Goal: Information Seeking & Learning: Compare options

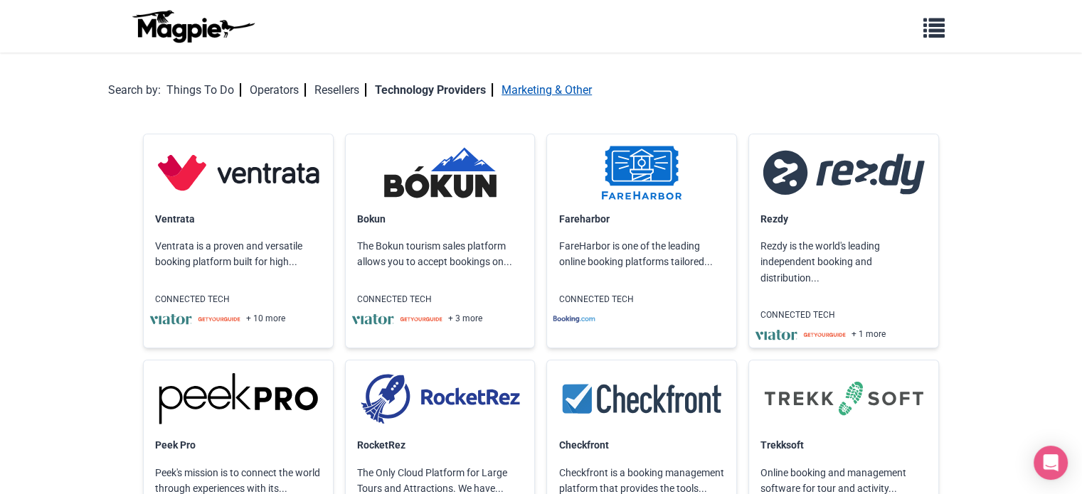
click at [555, 92] on link "Marketing & Other" at bounding box center [546, 90] width 90 height 14
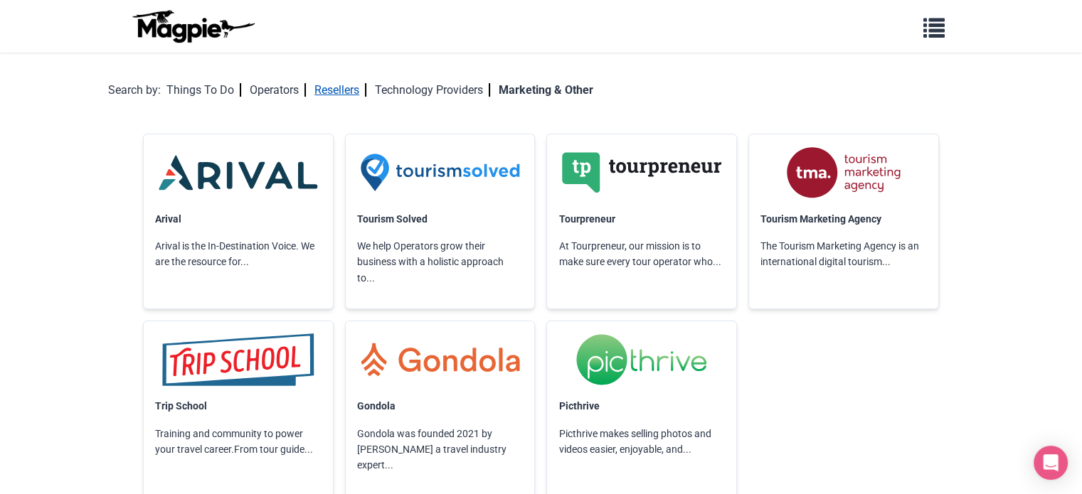
click at [349, 85] on link "Resellers" at bounding box center [340, 90] width 52 height 14
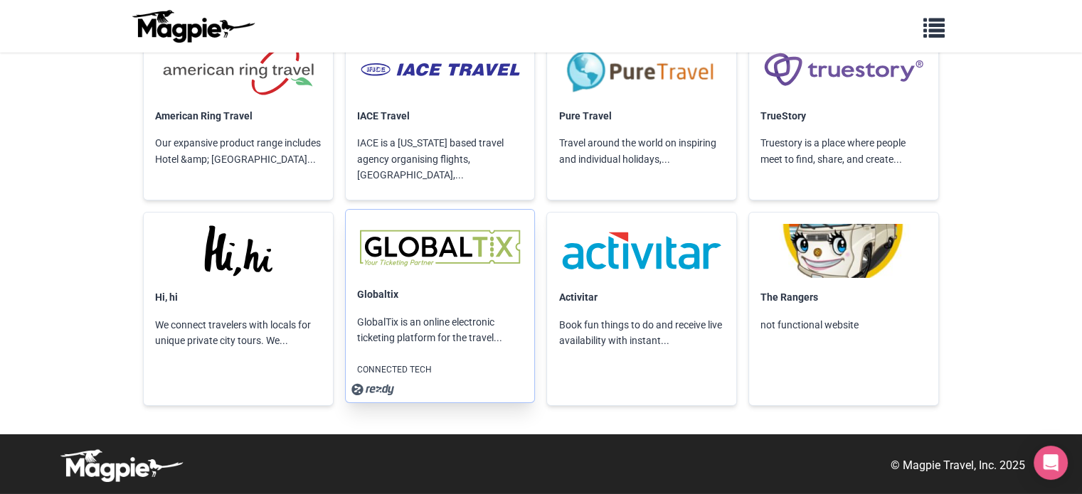
scroll to position [10000, 0]
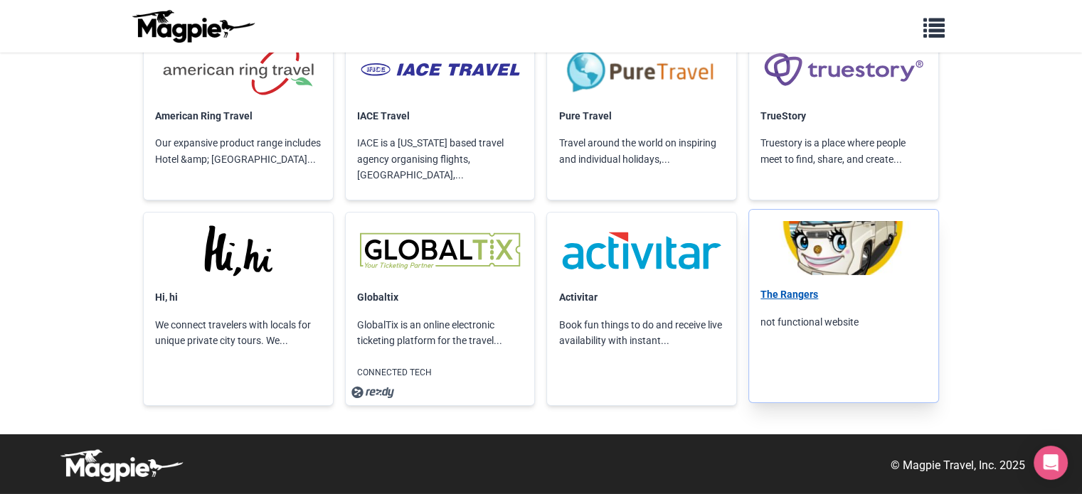
click at [792, 300] on link "The Rangers" at bounding box center [789, 294] width 58 height 11
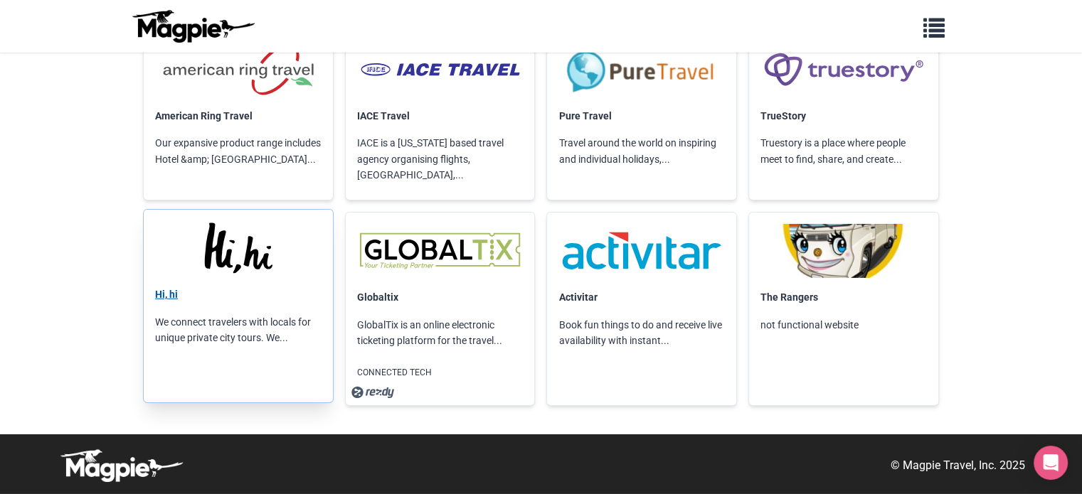
click at [173, 300] on link "Hi, hi" at bounding box center [166, 294] width 23 height 11
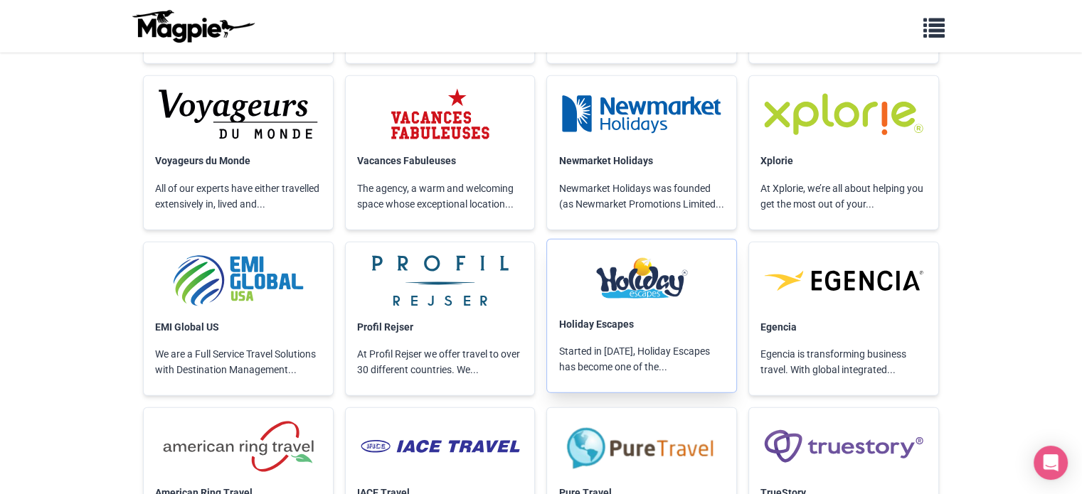
scroll to position [9594, 0]
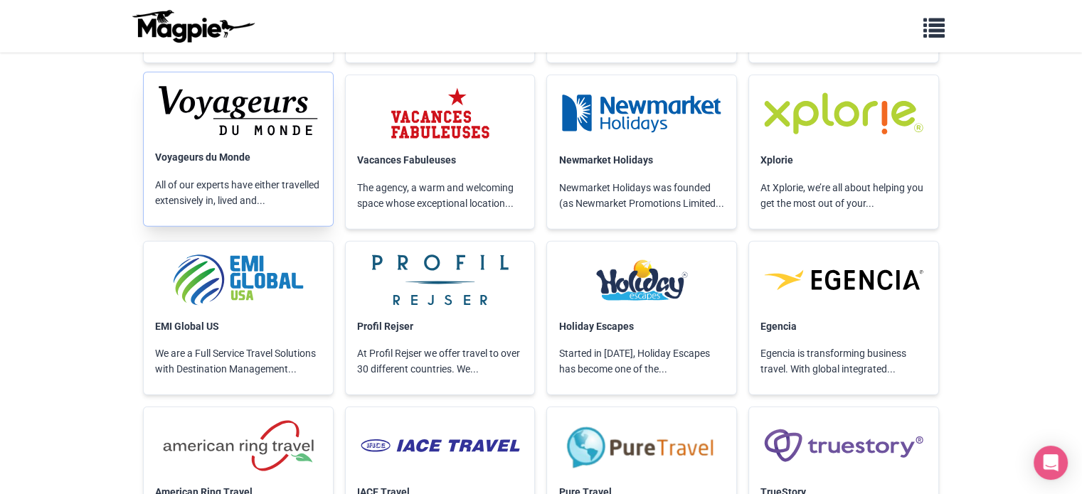
click at [275, 138] on img at bounding box center [238, 111] width 166 height 54
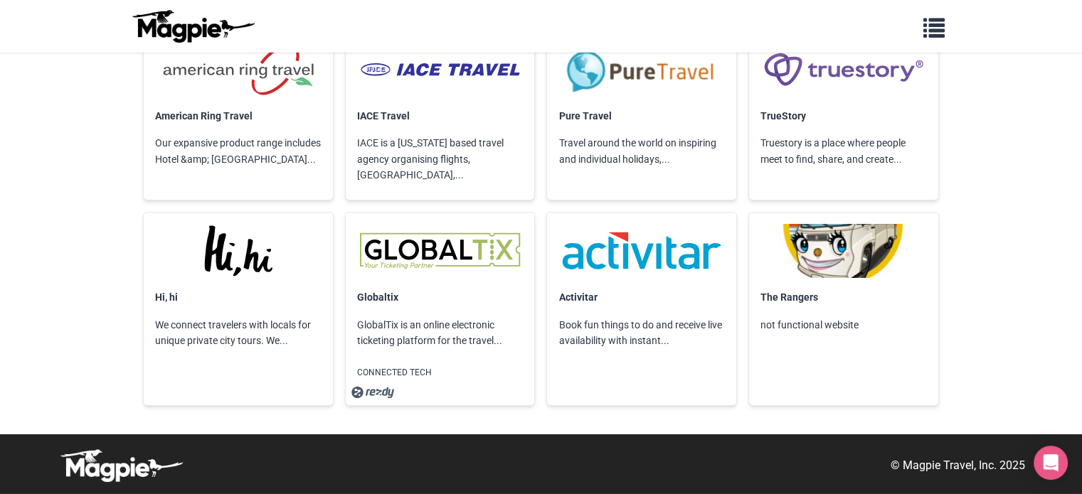
scroll to position [10000, 0]
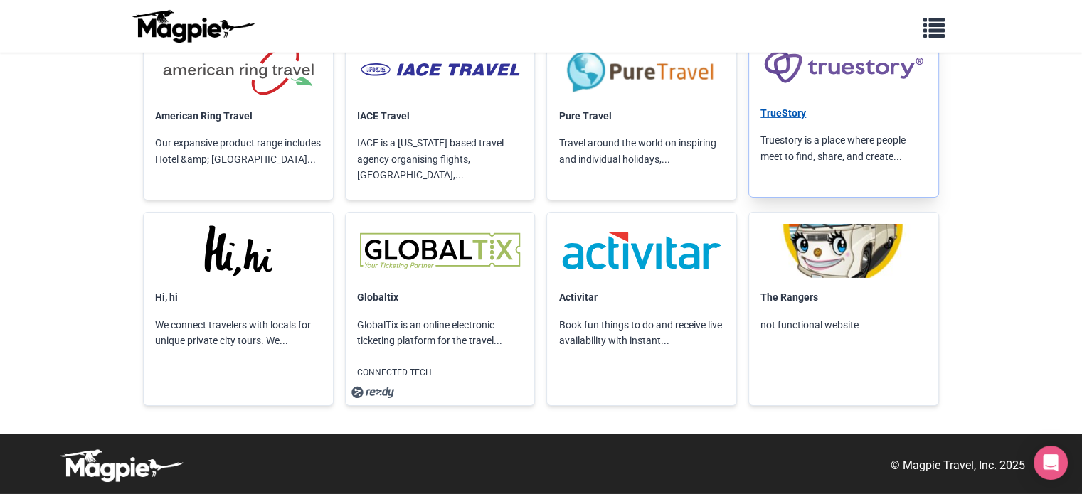
click at [782, 119] on link "TrueStory" at bounding box center [783, 112] width 46 height 11
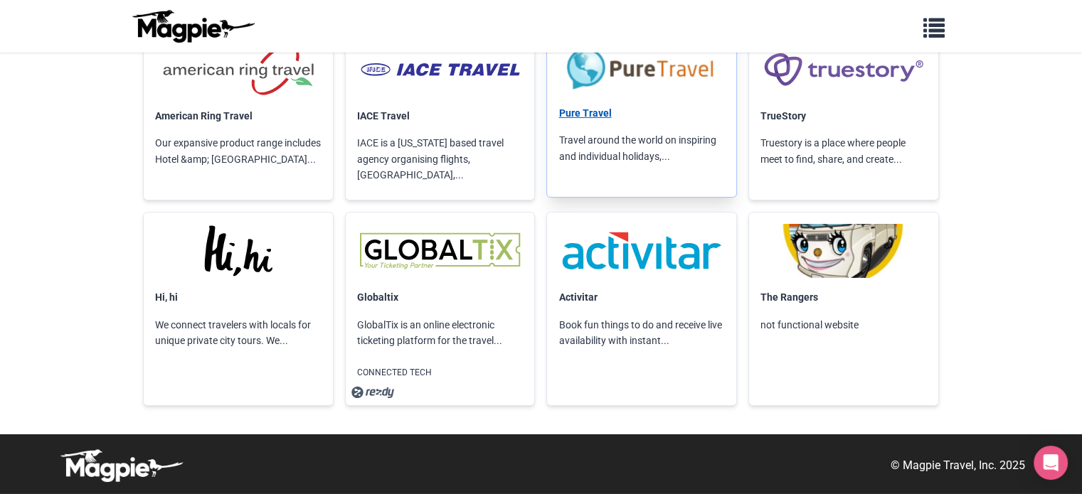
click at [597, 119] on link "Pure Travel" at bounding box center [584, 112] width 53 height 11
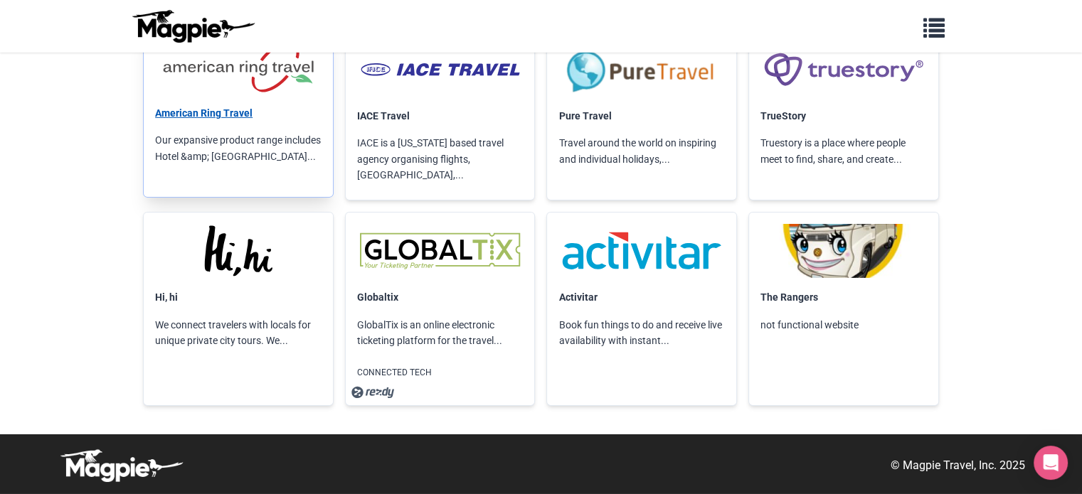
click at [235, 119] on link "American Ring Travel" at bounding box center [203, 112] width 97 height 11
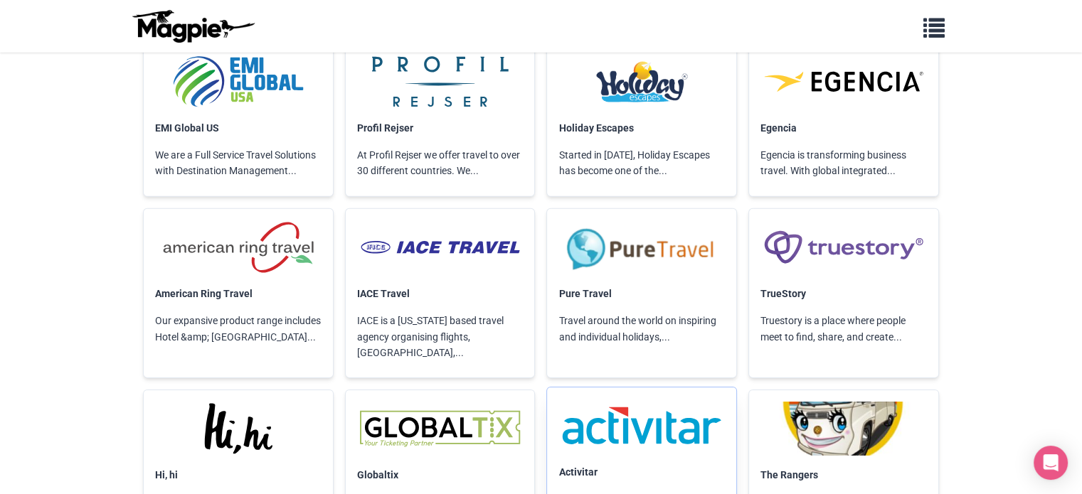
scroll to position [9787, 0]
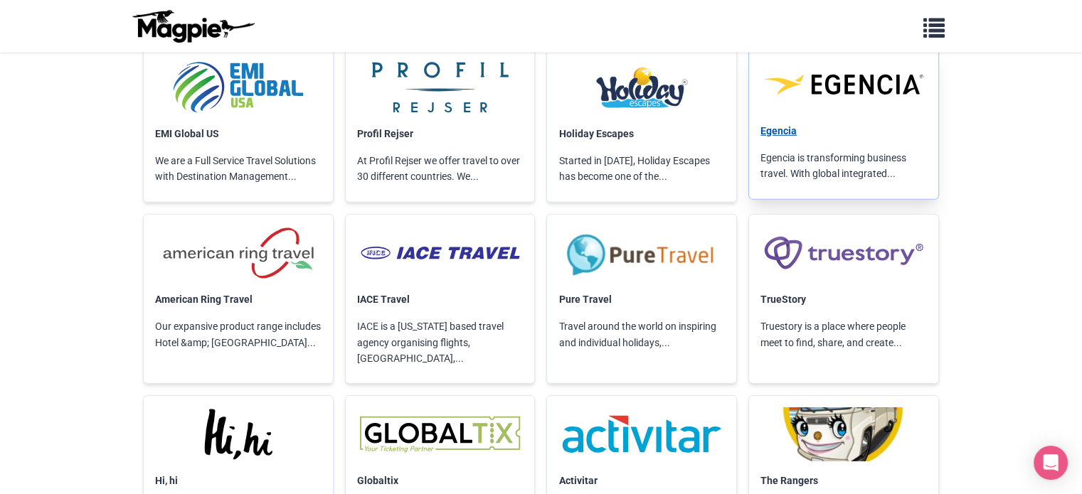
click at [780, 137] on link "Egencia" at bounding box center [778, 130] width 36 height 11
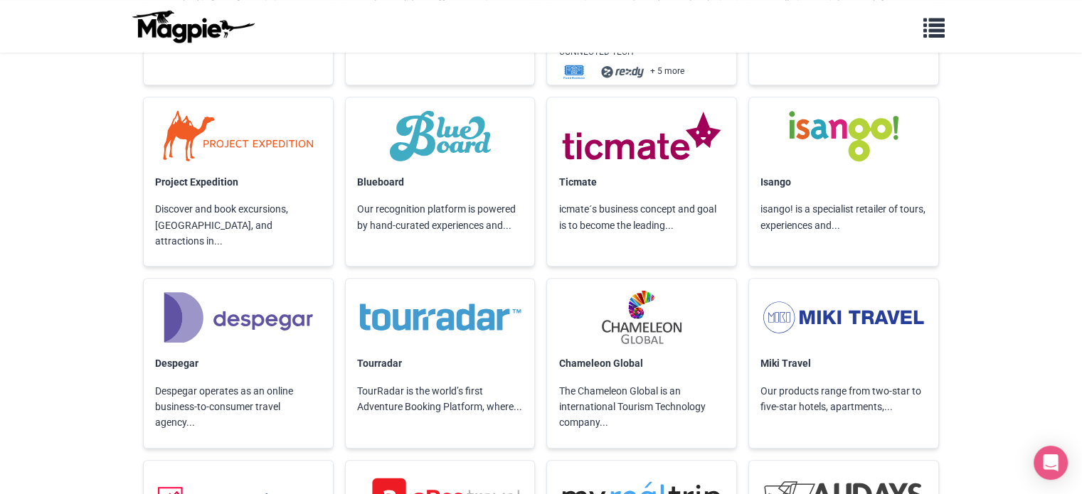
scroll to position [0, 0]
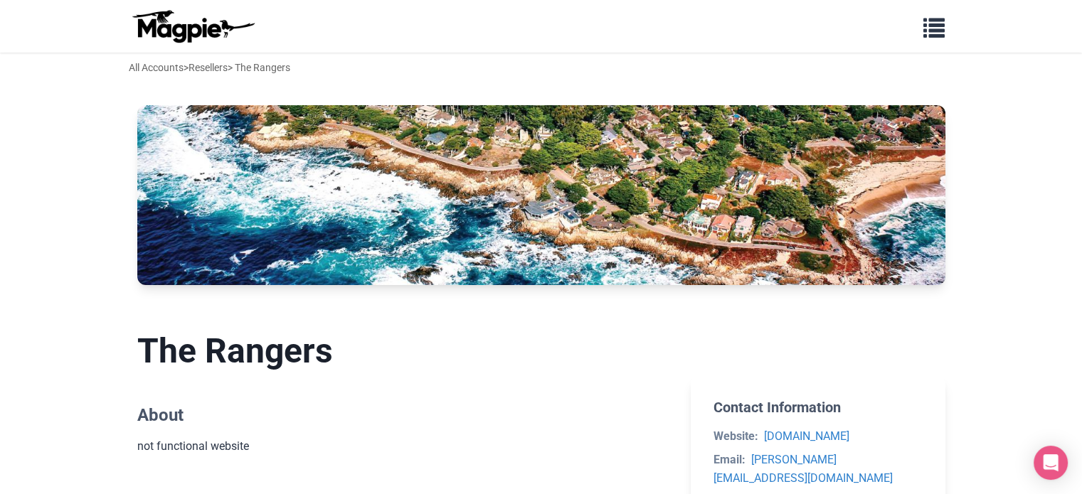
scroll to position [185, 0]
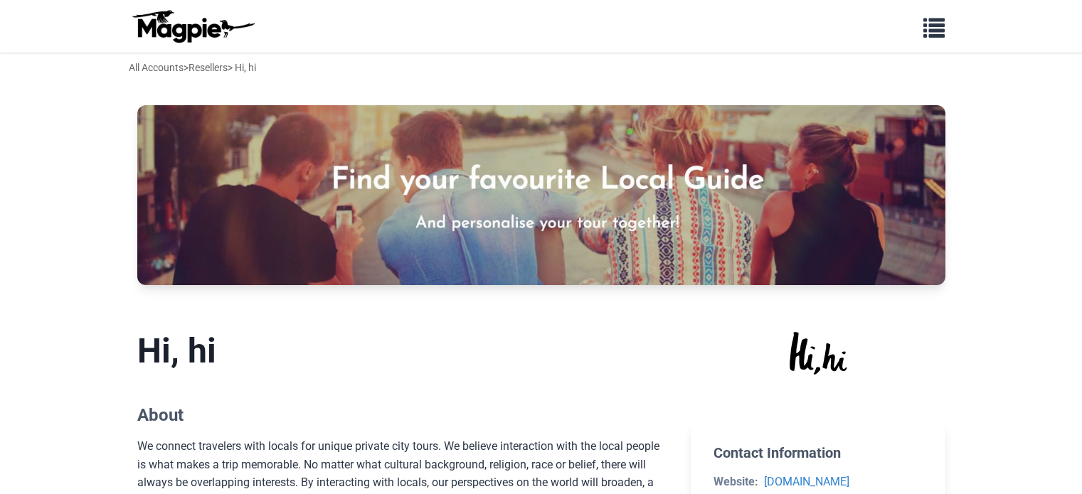
scroll to position [269, 0]
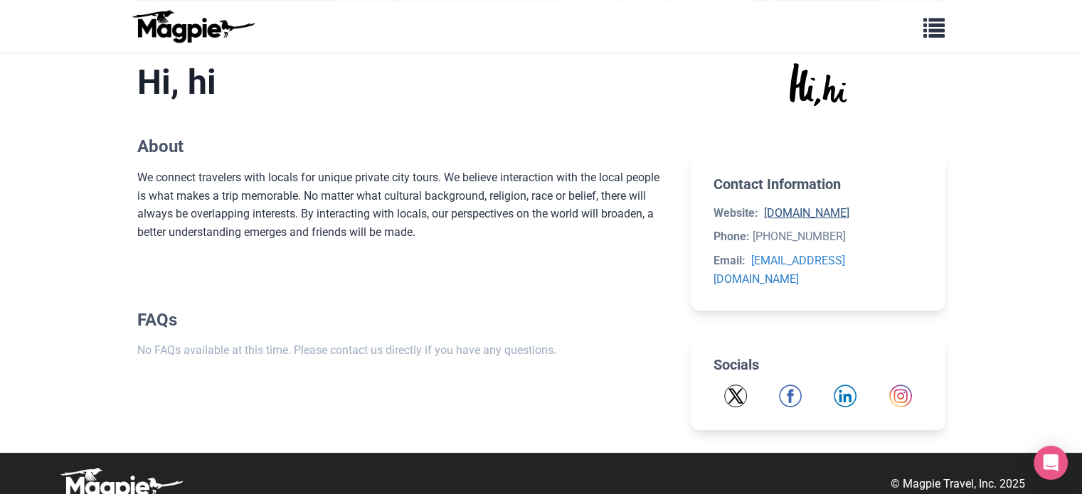
click at [816, 217] on link "[DOMAIN_NAME]" at bounding box center [806, 213] width 85 height 14
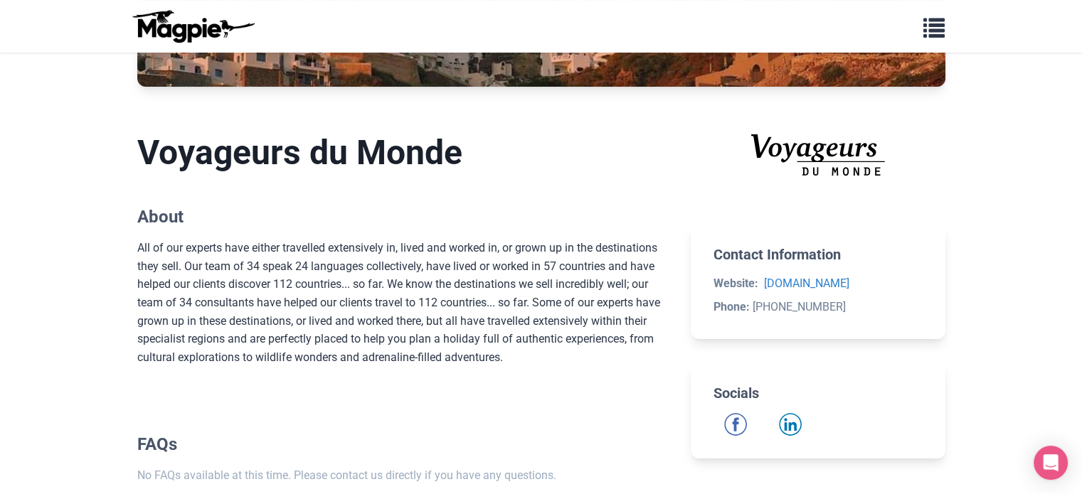
scroll to position [199, 0]
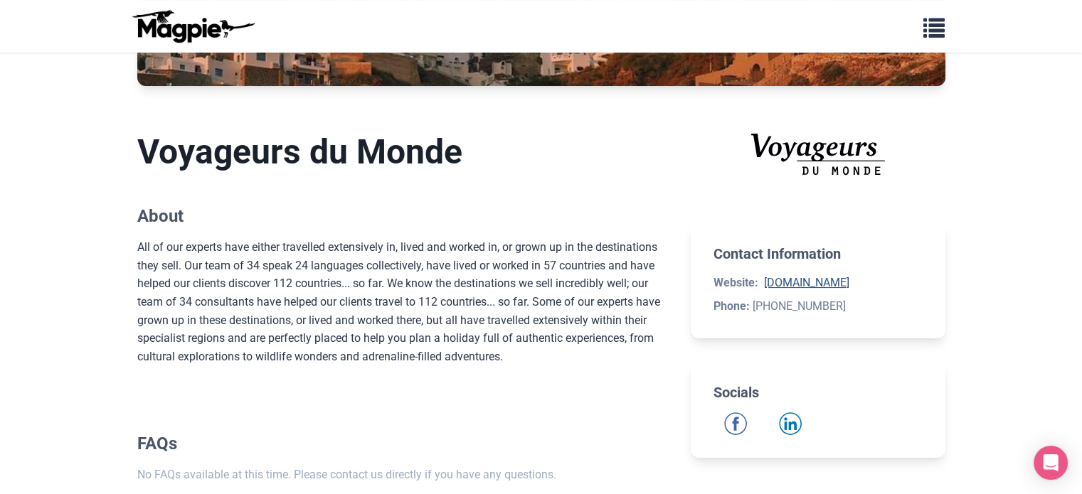
click at [804, 286] on link "voyageursdumonde.fr" at bounding box center [806, 283] width 85 height 14
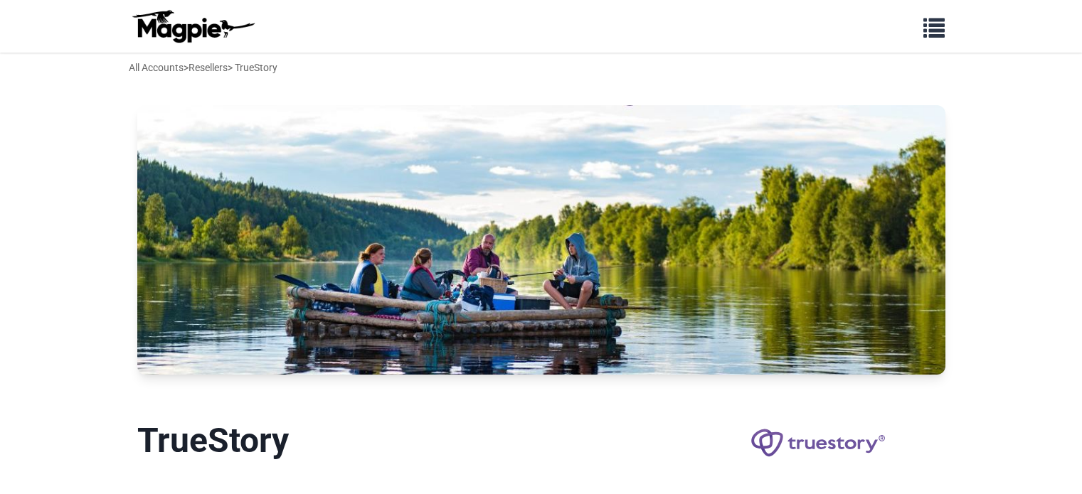
scroll to position [321, 0]
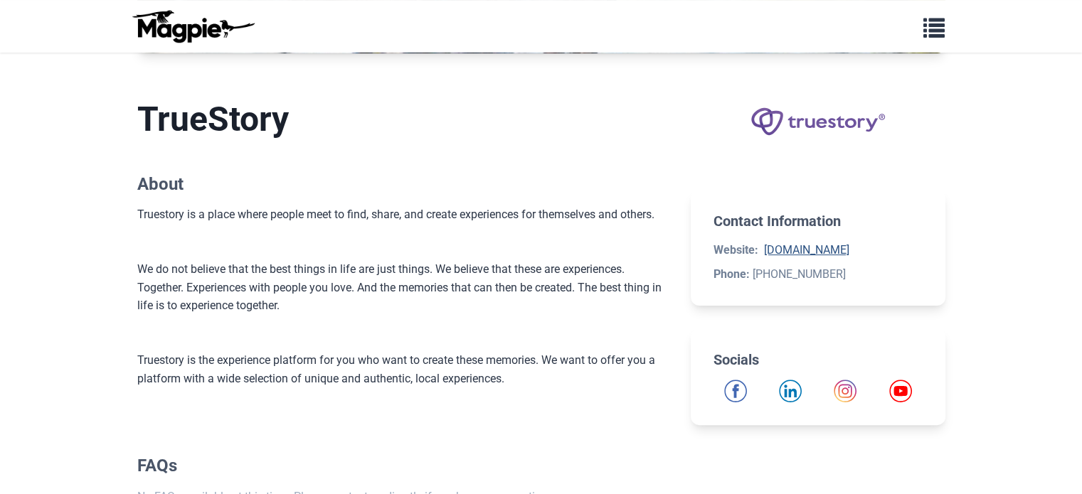
click at [784, 252] on link "[DOMAIN_NAME]" at bounding box center [806, 250] width 85 height 14
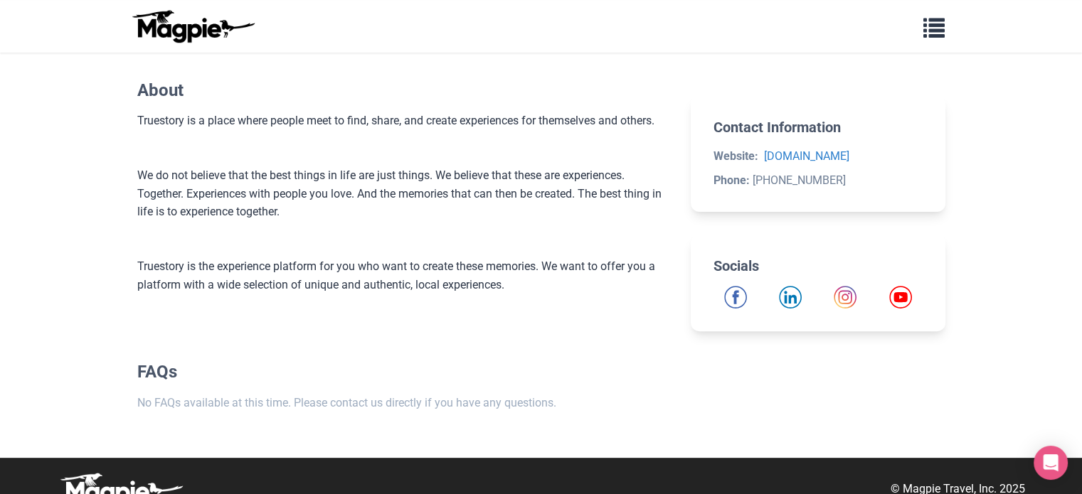
scroll to position [457, 0]
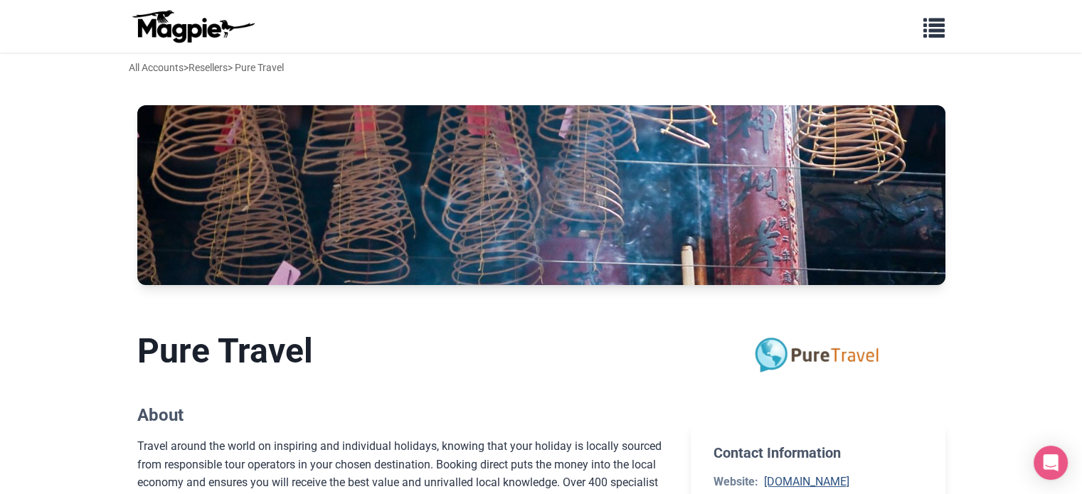
click at [788, 479] on link "[DOMAIN_NAME]" at bounding box center [806, 482] width 85 height 14
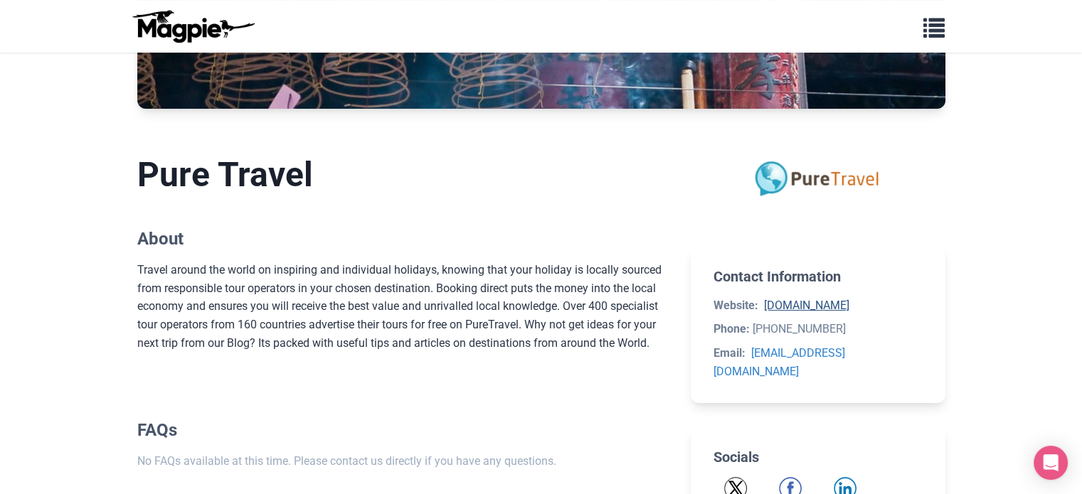
click at [819, 308] on link "puretravel.com" at bounding box center [806, 306] width 85 height 14
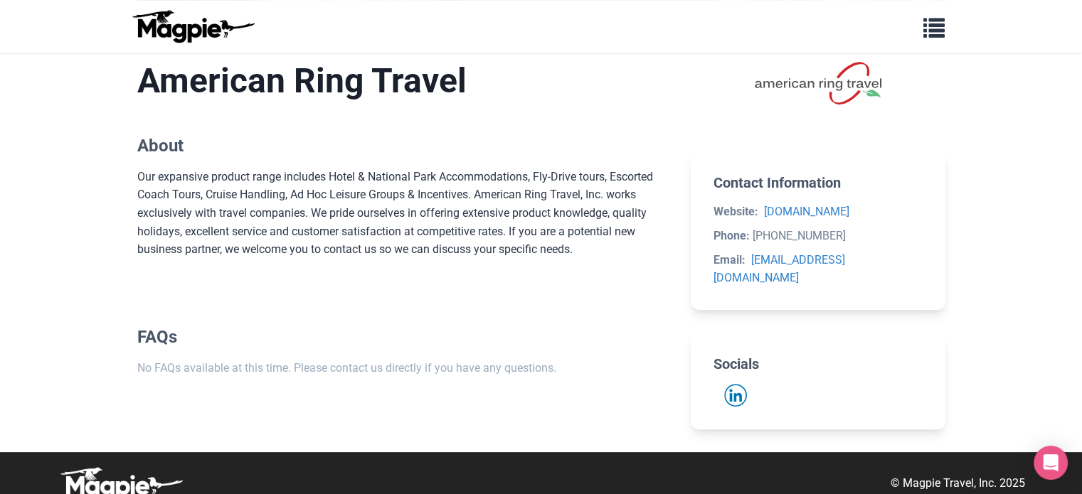
scroll to position [377, 0]
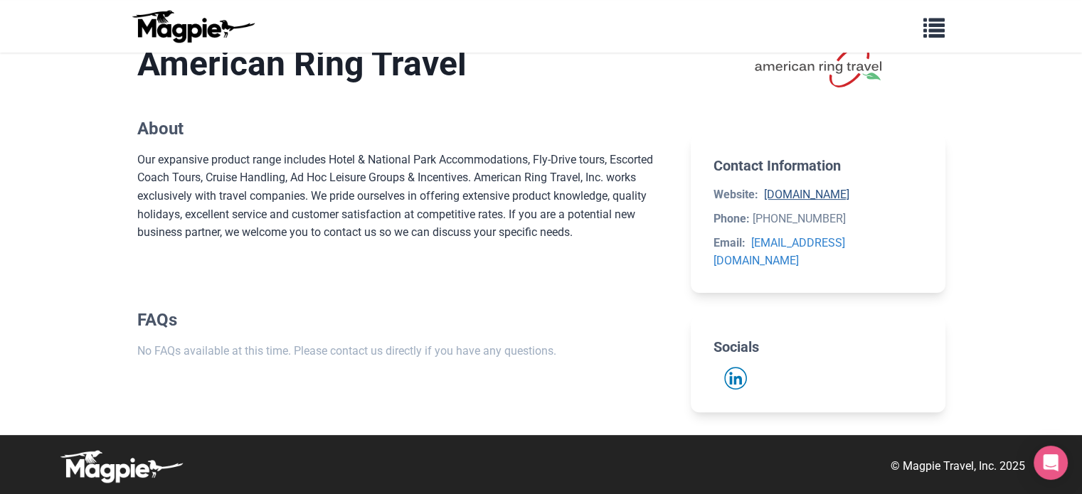
click at [849, 191] on link "[DOMAIN_NAME]" at bounding box center [806, 195] width 85 height 14
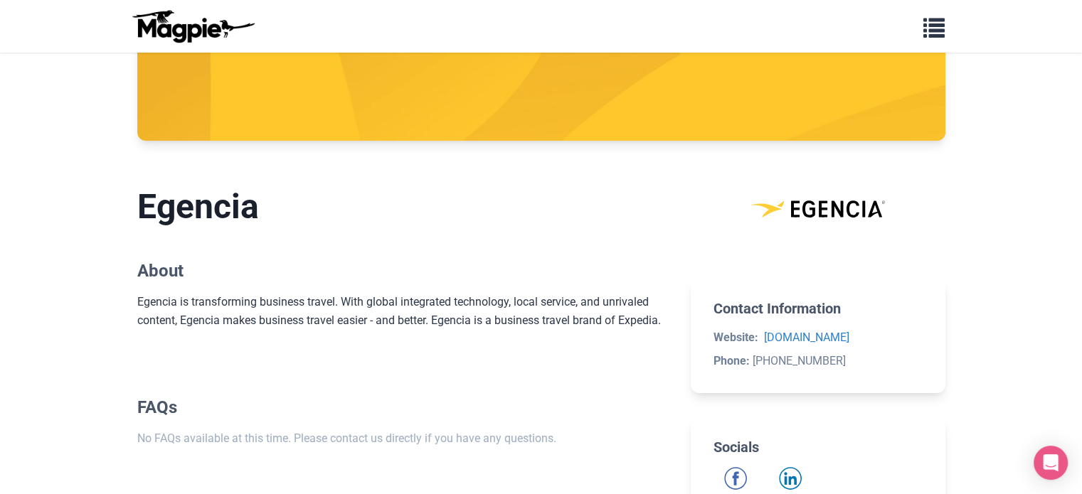
scroll to position [145, 0]
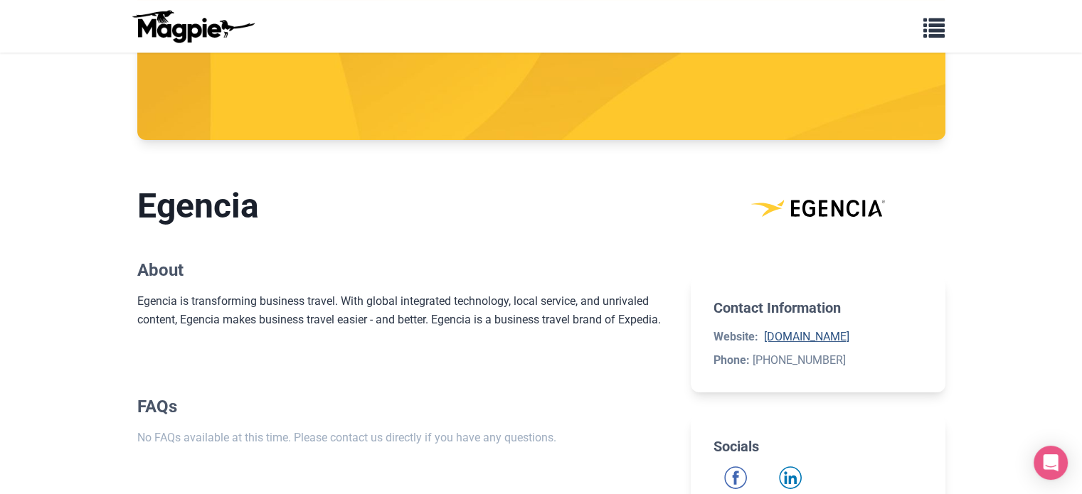
click at [814, 337] on link "[DOMAIN_NAME]" at bounding box center [806, 337] width 85 height 14
